Goal: Task Accomplishment & Management: Use online tool/utility

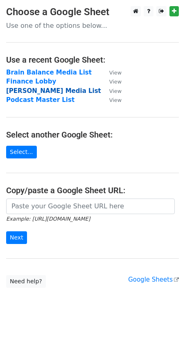
click at [33, 92] on strong "Shapiro Media List" at bounding box center [53, 90] width 95 height 7
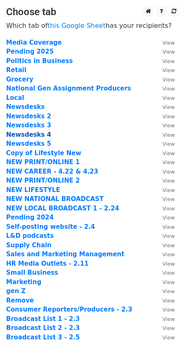
click at [37, 135] on strong "Newsdesks 4" at bounding box center [28, 134] width 45 height 7
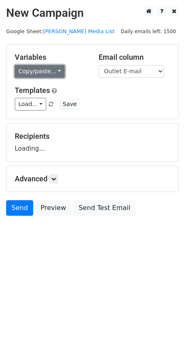
click at [39, 76] on link "Copy/paste..." at bounding box center [40, 71] width 50 height 13
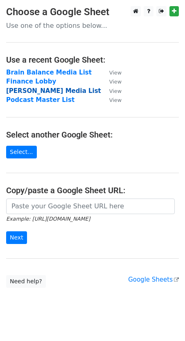
click at [39, 93] on strong "[PERSON_NAME] Media List" at bounding box center [53, 90] width 95 height 7
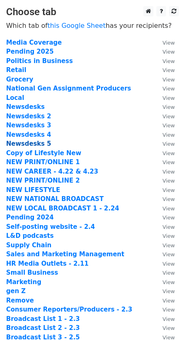
click at [23, 140] on strong "Newsdesks 5" at bounding box center [28, 143] width 45 height 7
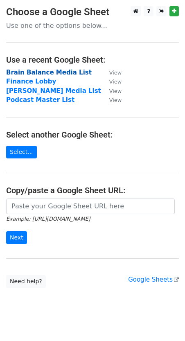
click at [33, 75] on strong "Brain Balance Media List" at bounding box center [49, 72] width 86 height 7
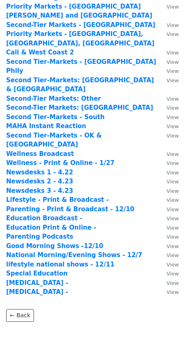
scroll to position [117, 0]
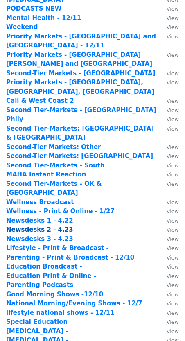
click at [47, 226] on strong "Newsdesks 2 - 4.23" at bounding box center [39, 229] width 67 height 7
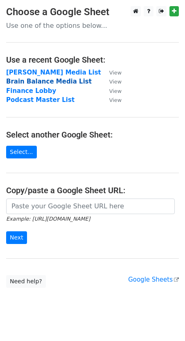
click at [32, 84] on strong "Brain Balance Media List" at bounding box center [49, 81] width 86 height 7
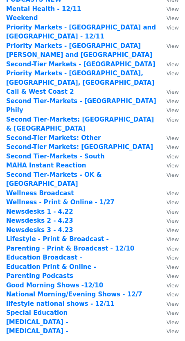
scroll to position [136, 0]
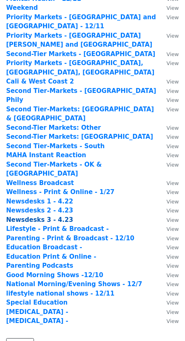
click at [42, 216] on strong "Newsdesks 3 - 4.23" at bounding box center [39, 219] width 67 height 7
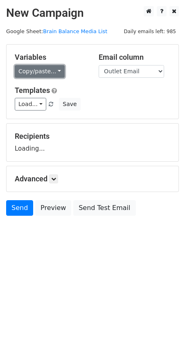
click at [28, 73] on link "Copy/paste..." at bounding box center [40, 71] width 50 height 13
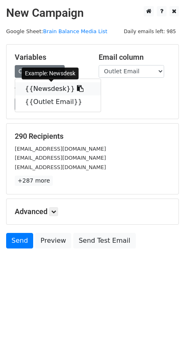
click at [39, 89] on link "{{Newsdesk}}" at bounding box center [58, 88] width 86 height 13
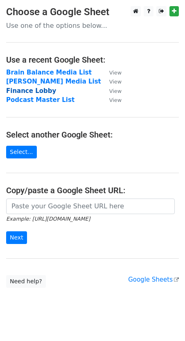
click at [16, 92] on strong "Finance Lobby" at bounding box center [31, 90] width 50 height 7
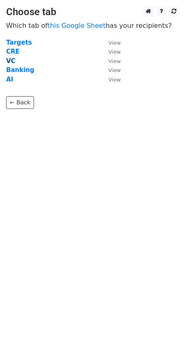
click at [11, 63] on strong "VC" at bounding box center [10, 60] width 9 height 7
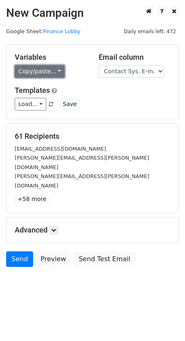
click at [34, 72] on link "Copy/paste..." at bounding box center [40, 71] width 50 height 13
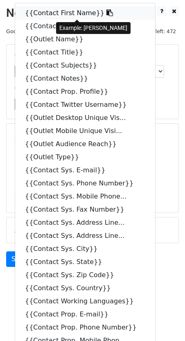
click at [47, 12] on link "{{Contact First Name}}" at bounding box center [85, 13] width 140 height 13
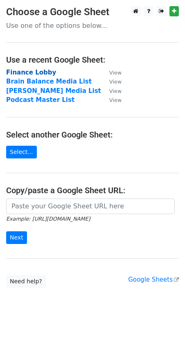
click at [29, 74] on strong "Finance Lobby" at bounding box center [31, 72] width 50 height 7
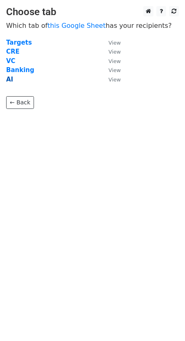
click at [10, 79] on strong "AI" at bounding box center [9, 79] width 7 height 7
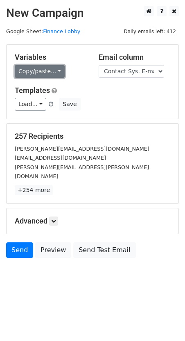
click at [38, 72] on link "Copy/paste..." at bounding box center [40, 71] width 50 height 13
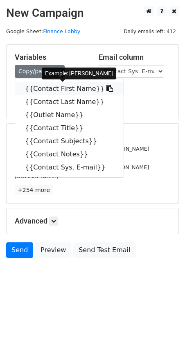
click at [43, 89] on link "{{Contact First Name}}" at bounding box center [69, 88] width 108 height 13
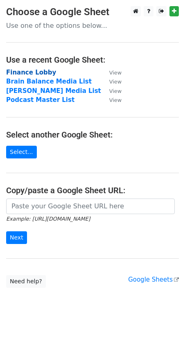
click at [28, 70] on strong "Finance Lobby" at bounding box center [31, 72] width 50 height 7
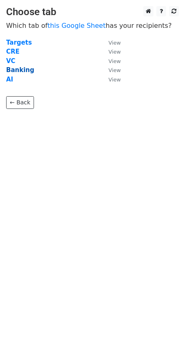
click at [15, 68] on strong "Banking" at bounding box center [20, 69] width 28 height 7
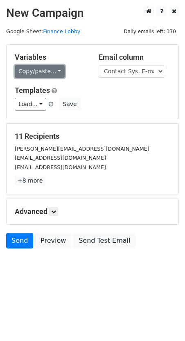
click at [34, 74] on link "Copy/paste..." at bounding box center [40, 71] width 50 height 13
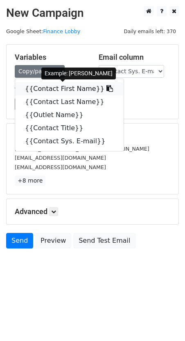
click at [43, 86] on link "{{Contact First Name}}" at bounding box center [69, 88] width 108 height 13
